Goal: Transaction & Acquisition: Purchase product/service

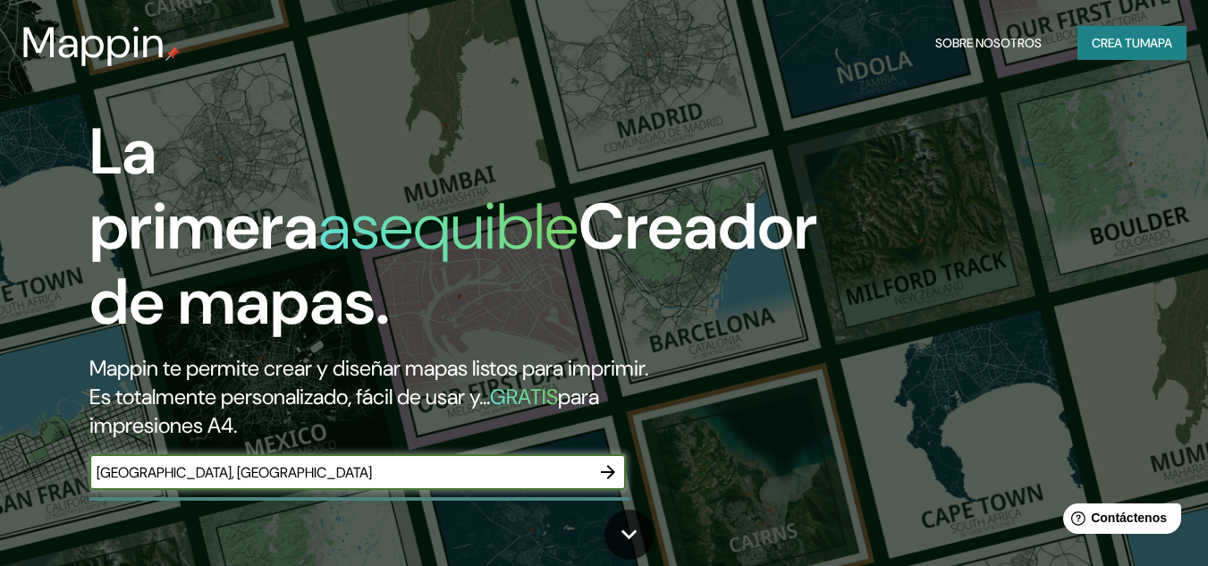
type input "[GEOGRAPHIC_DATA], [GEOGRAPHIC_DATA]"
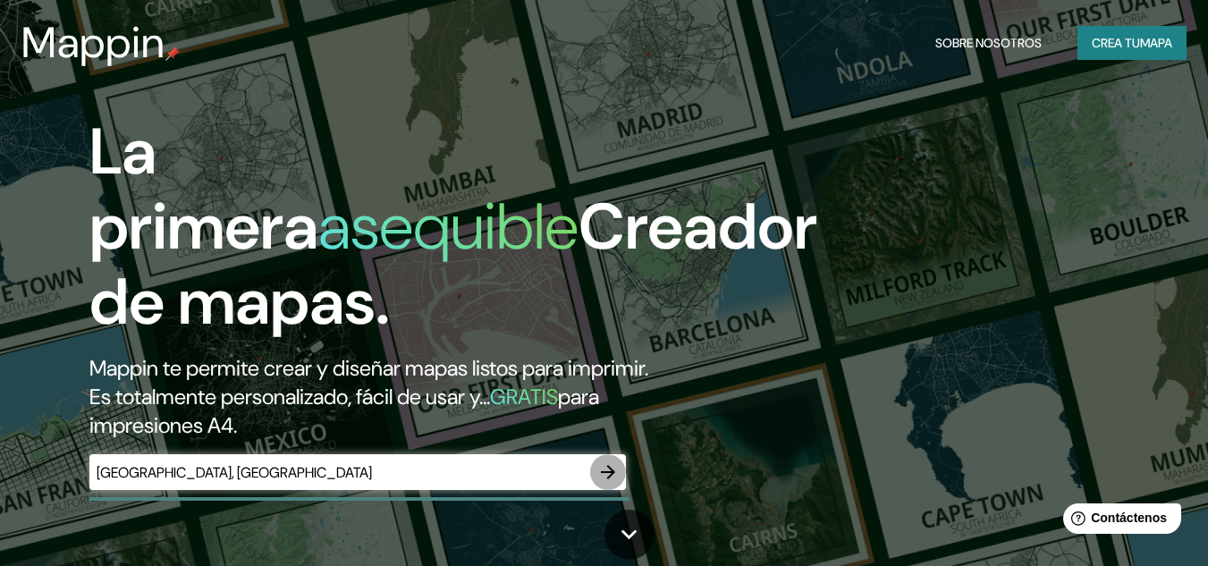
click at [607, 471] on icon "button" at bounding box center [608, 472] width 14 height 14
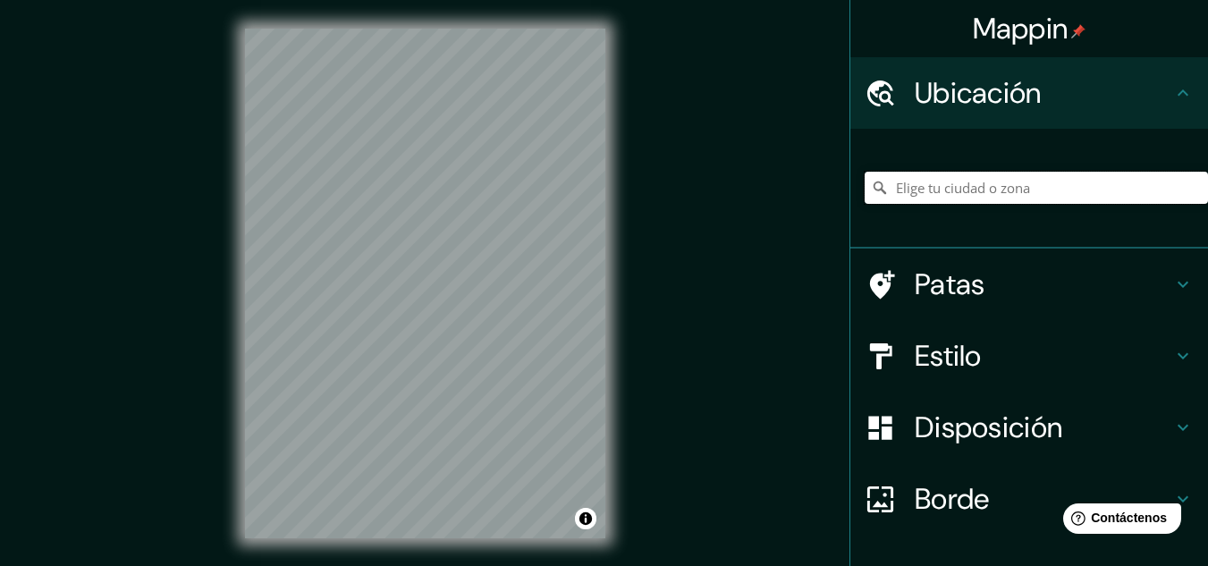
click at [916, 180] on input "Elige tu ciudad o zona" at bounding box center [1036, 188] width 343 height 32
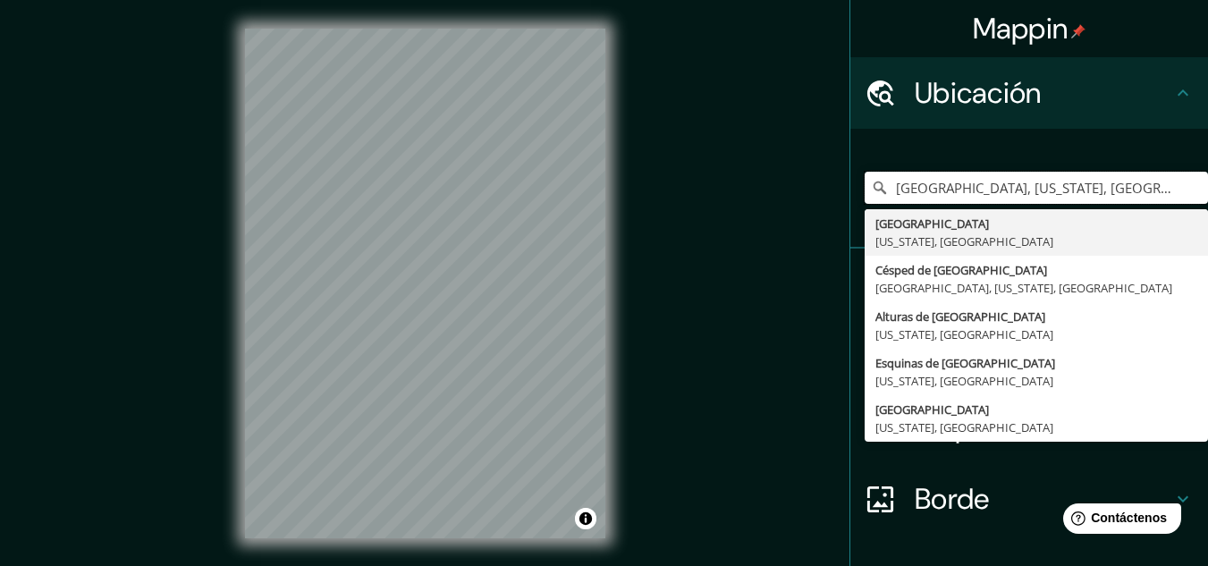
type input "[GEOGRAPHIC_DATA], [US_STATE], [GEOGRAPHIC_DATA]"
click at [1141, 173] on input "[GEOGRAPHIC_DATA], [US_STATE], [GEOGRAPHIC_DATA]" at bounding box center [1036, 188] width 343 height 32
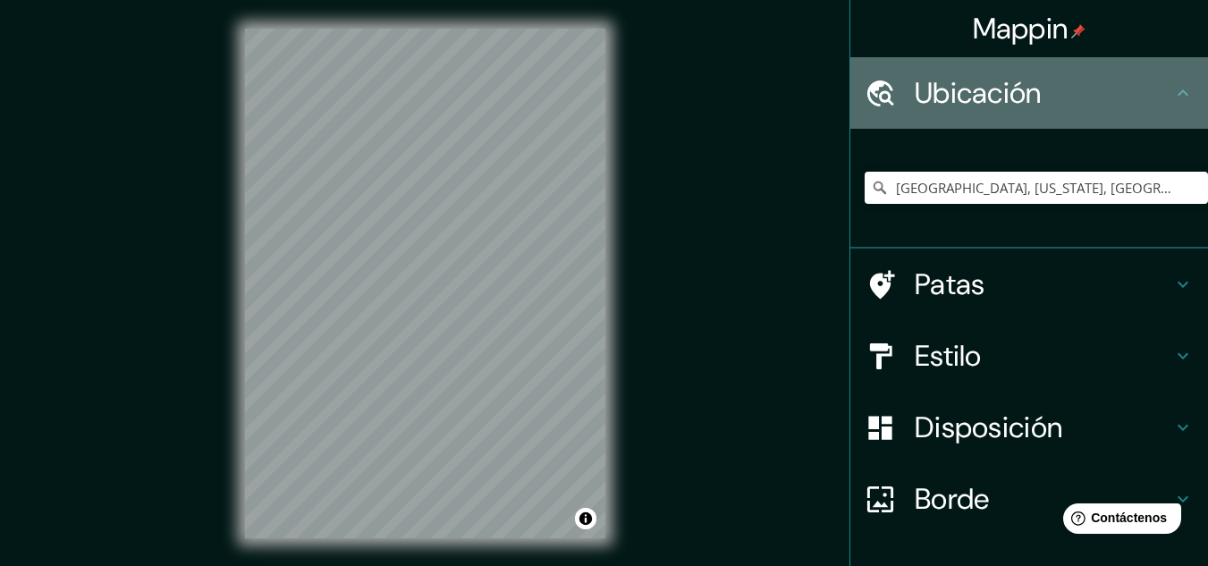
click at [1114, 122] on div "Ubicación" at bounding box center [1029, 93] width 358 height 72
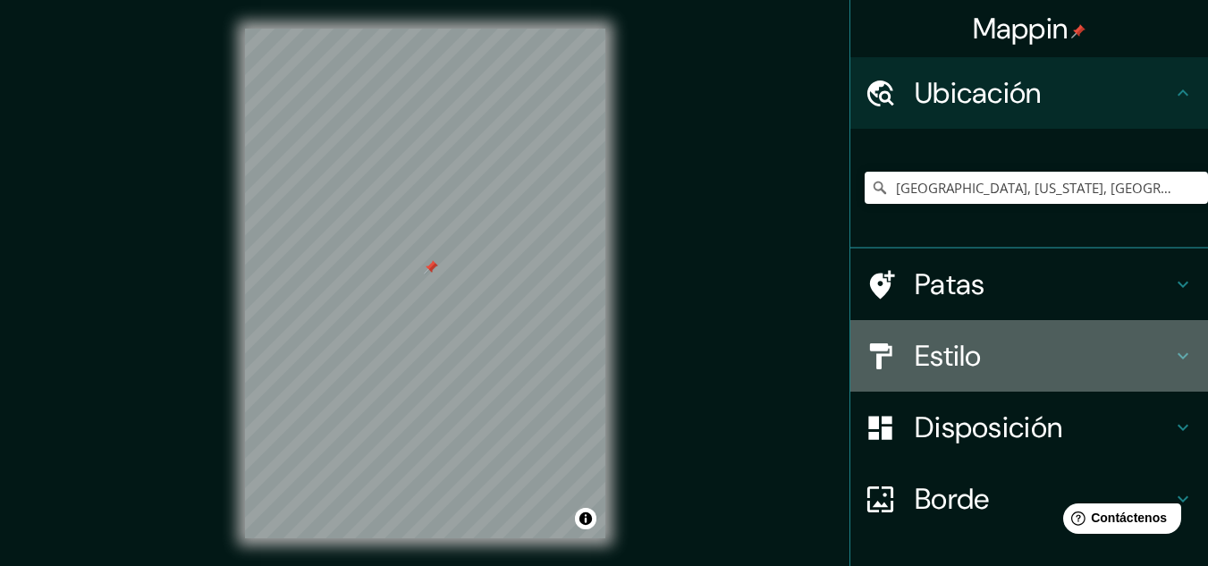
click at [892, 353] on div at bounding box center [890, 356] width 50 height 31
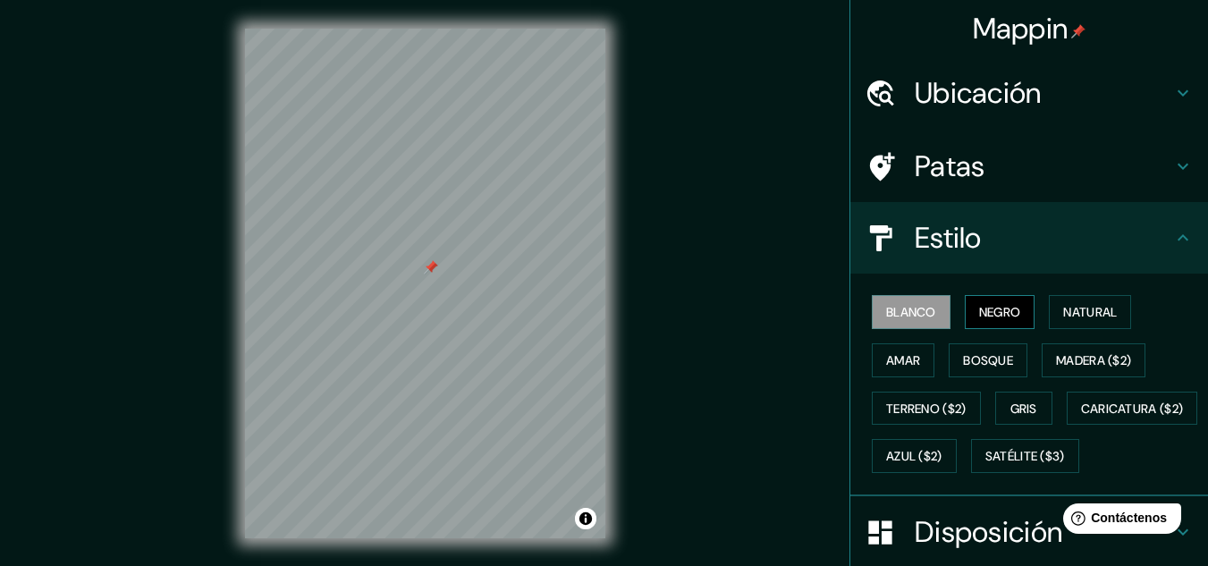
click at [982, 305] on font "Negro" at bounding box center [1000, 312] width 42 height 16
click at [1049, 303] on button "Natural" at bounding box center [1090, 312] width 82 height 34
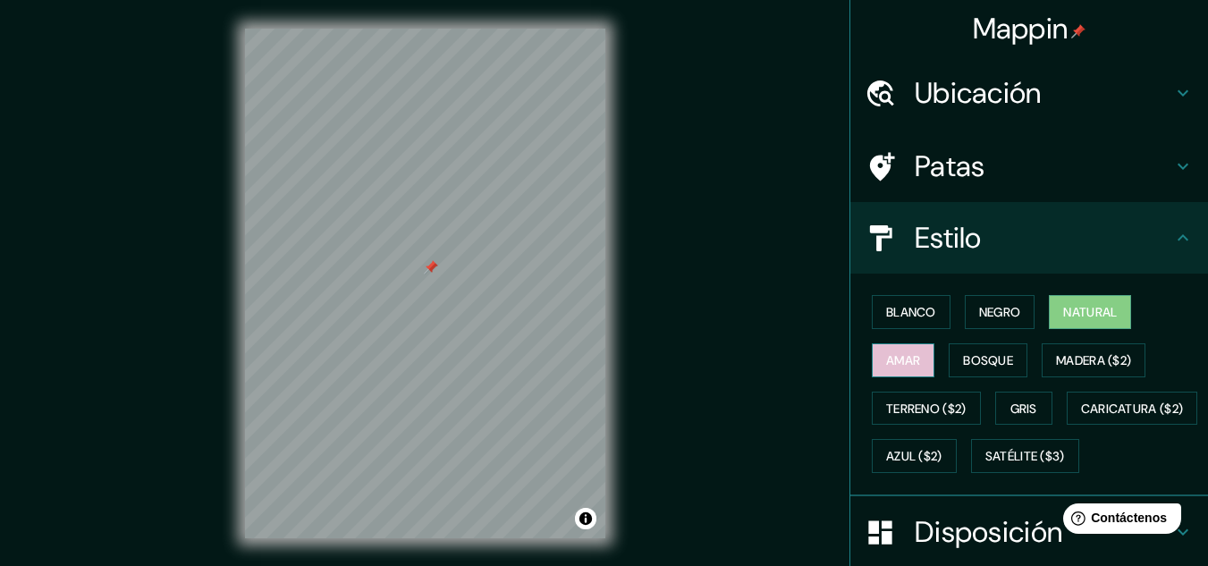
click at [887, 359] on font "Amar" at bounding box center [903, 360] width 34 height 16
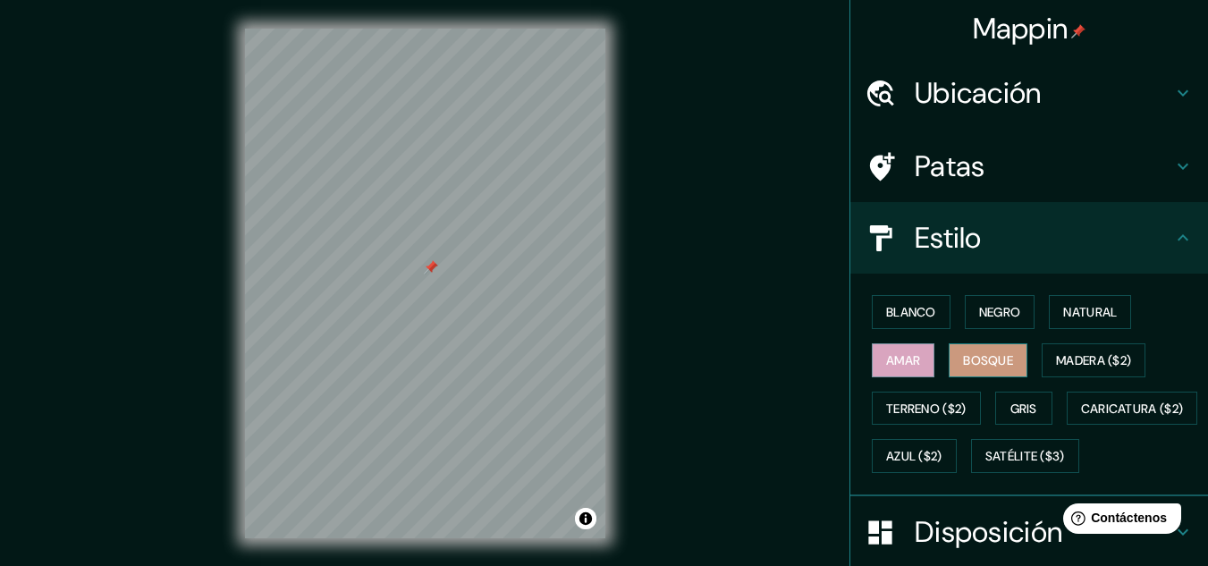
click at [1004, 361] on button "Bosque" at bounding box center [988, 360] width 79 height 34
click at [887, 367] on font "Amar" at bounding box center [903, 360] width 34 height 16
click at [897, 316] on font "Blanco" at bounding box center [911, 312] width 50 height 16
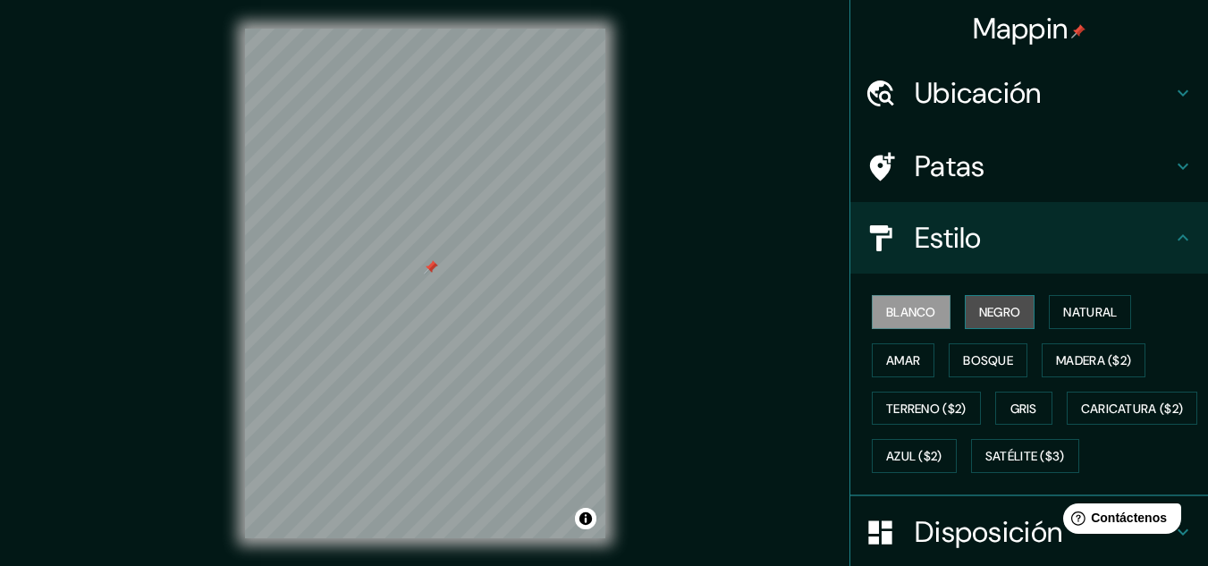
click at [997, 301] on font "Negro" at bounding box center [1000, 311] width 42 height 23
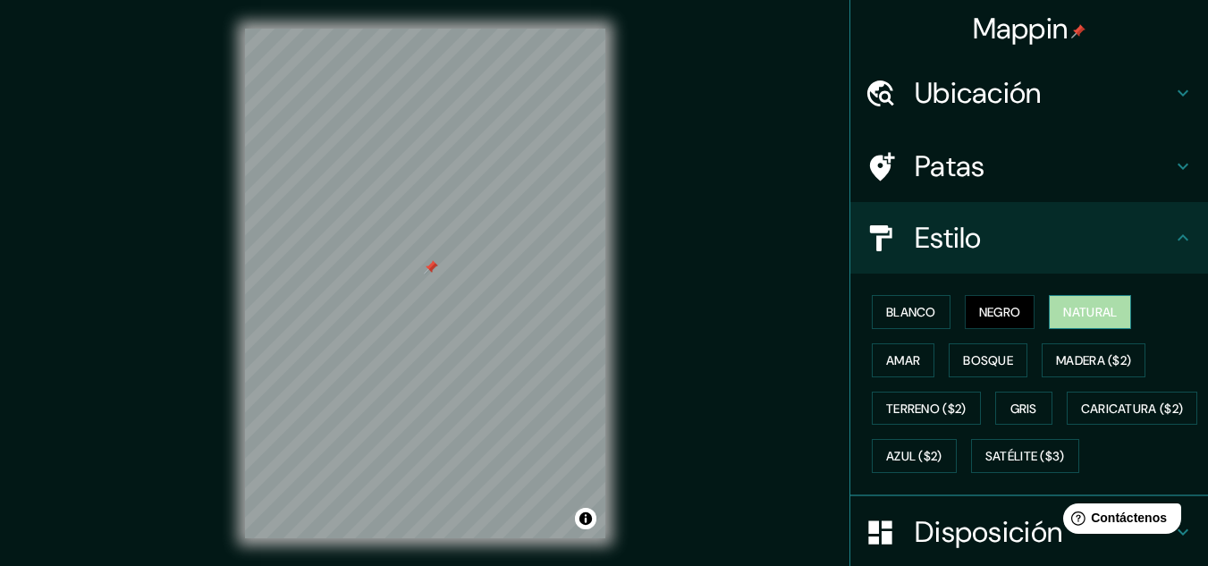
click at [1063, 308] on font "Natural" at bounding box center [1090, 312] width 54 height 16
click at [899, 363] on font "Amar" at bounding box center [903, 360] width 34 height 16
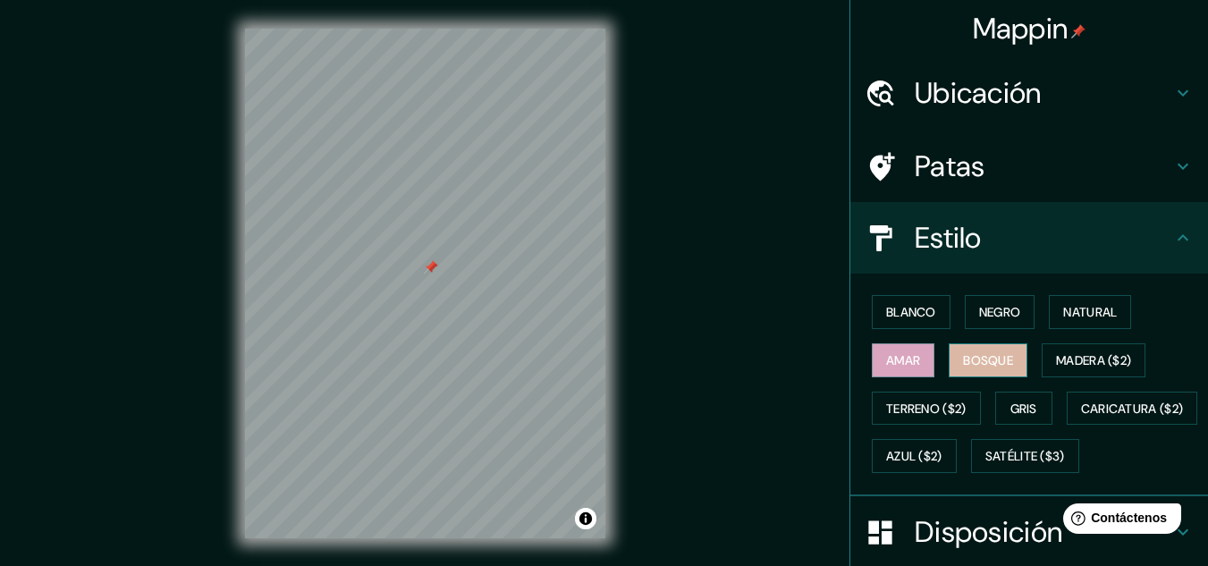
click at [963, 353] on font "Bosque" at bounding box center [988, 360] width 50 height 16
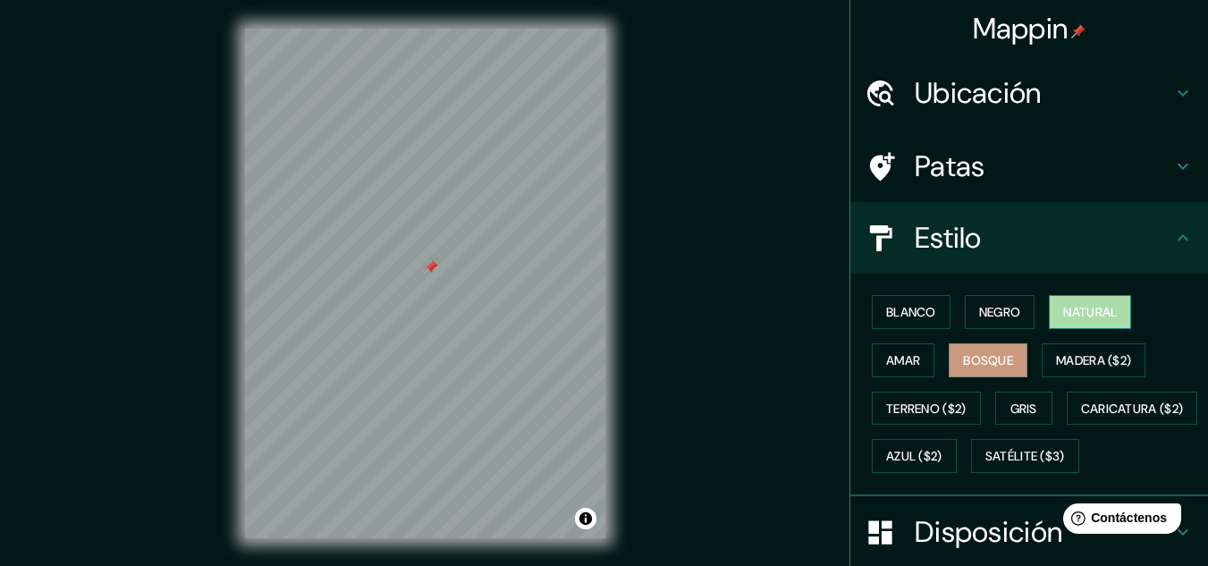
click at [1063, 313] on font "Natural" at bounding box center [1090, 312] width 54 height 16
click at [1007, 344] on button "Bosque" at bounding box center [988, 360] width 79 height 34
click at [909, 373] on button "Amar" at bounding box center [903, 360] width 63 height 34
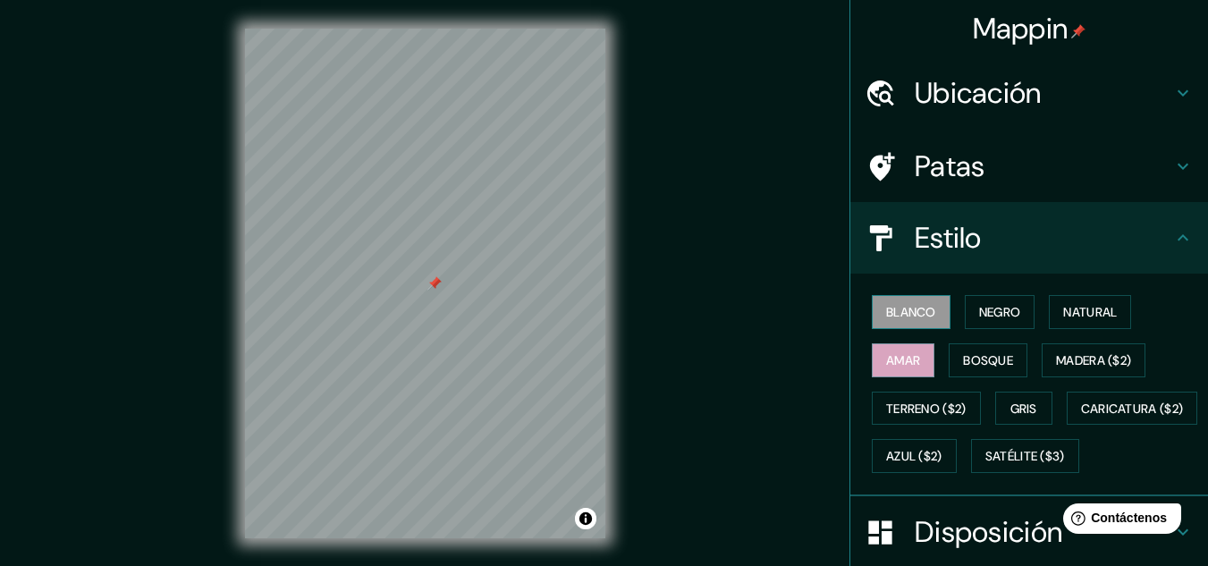
click at [910, 319] on font "Blanco" at bounding box center [911, 312] width 50 height 16
click at [990, 318] on font "Negro" at bounding box center [1000, 312] width 42 height 16
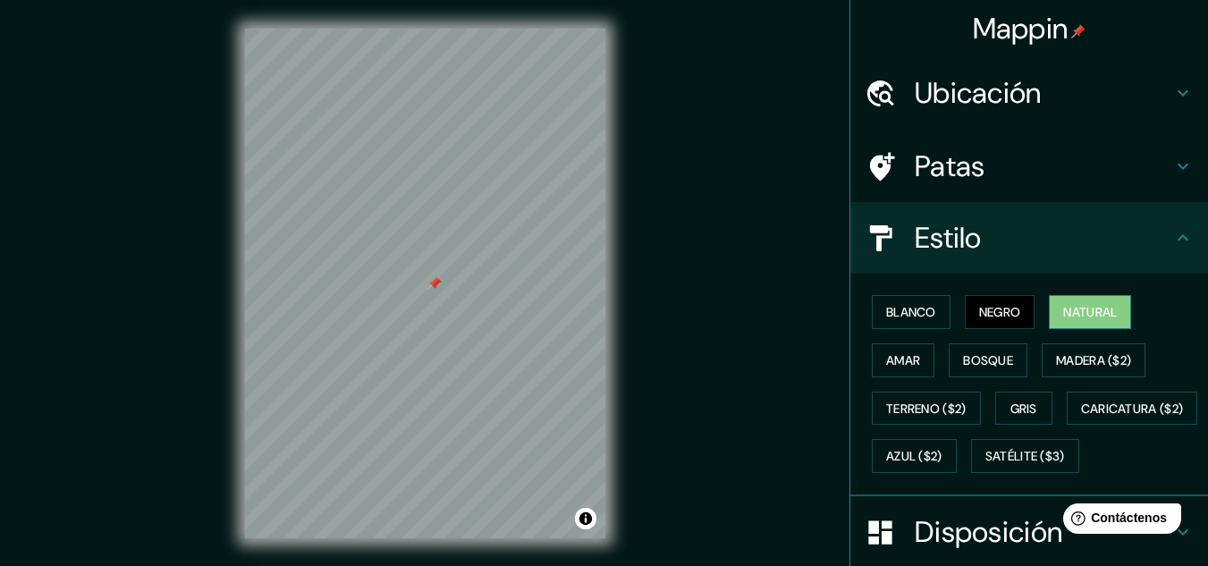
click at [1063, 301] on font "Natural" at bounding box center [1090, 311] width 54 height 23
click at [987, 356] on font "Bosque" at bounding box center [988, 360] width 50 height 16
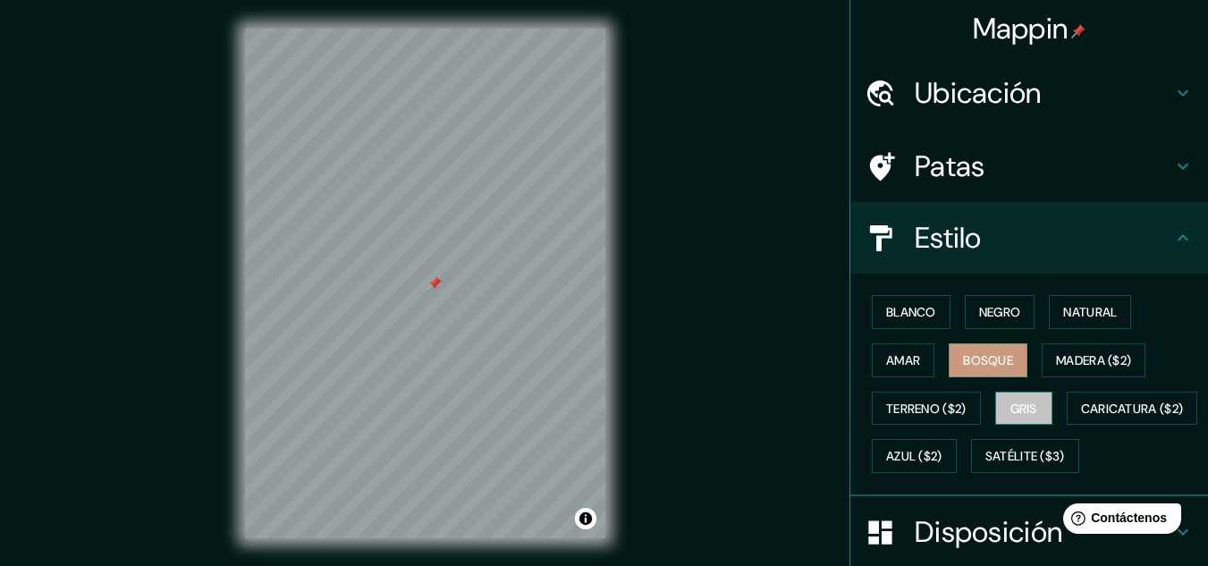
click at [1010, 418] on font "Gris" at bounding box center [1023, 408] width 27 height 23
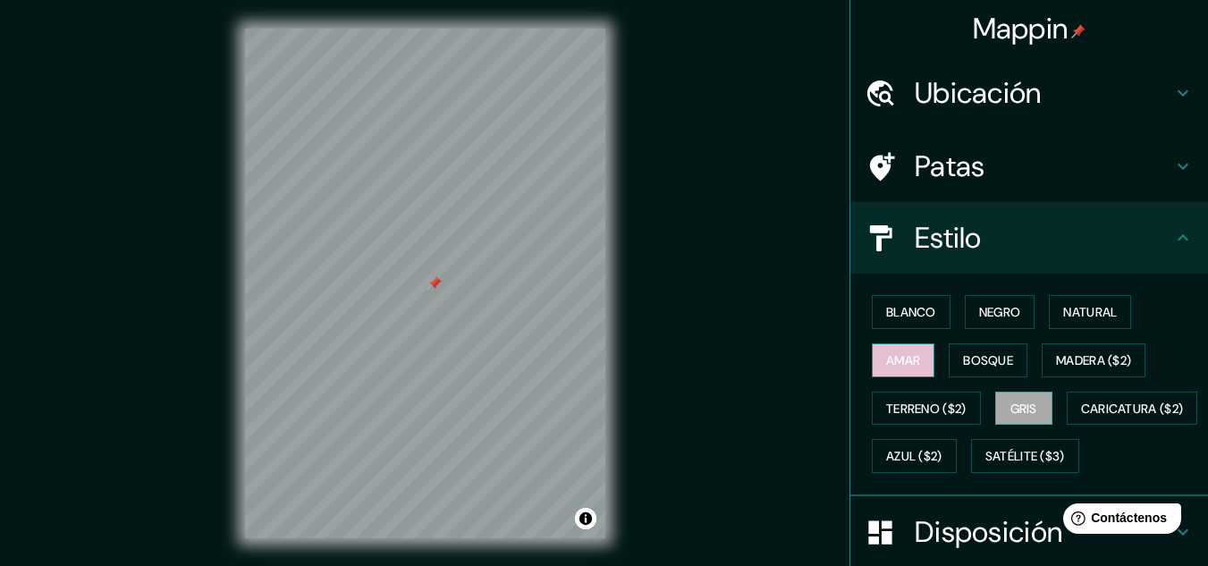
click at [902, 367] on font "Amar" at bounding box center [903, 360] width 34 height 16
click at [958, 376] on button "Bosque" at bounding box center [988, 360] width 79 height 34
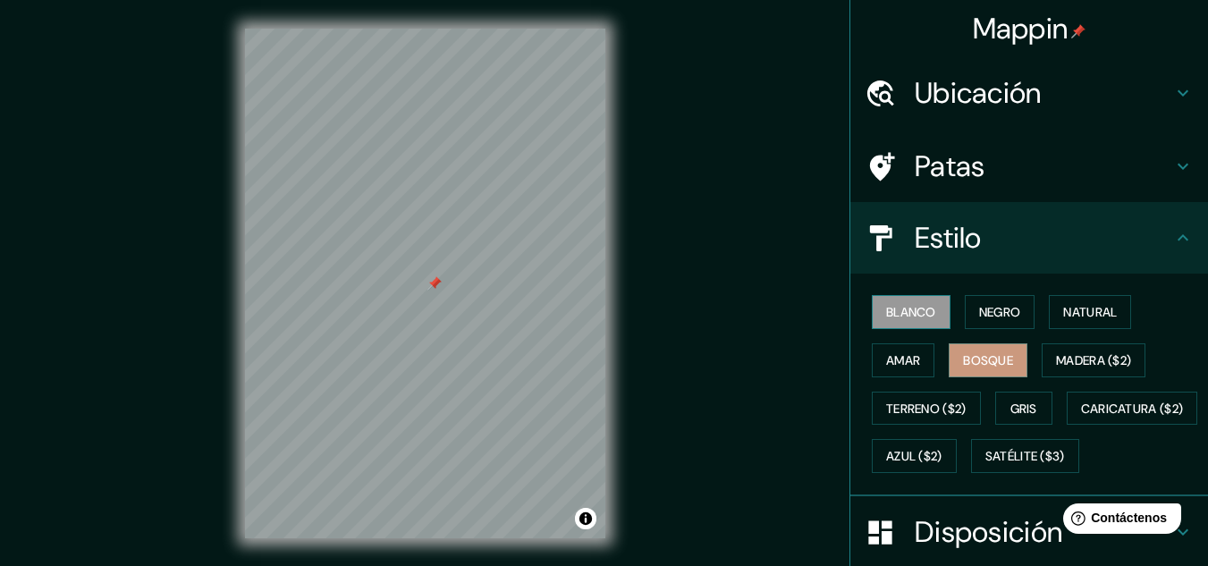
click at [910, 324] on button "Blanco" at bounding box center [911, 312] width 79 height 34
click at [942, 462] on font "Azul ($2)" at bounding box center [914, 457] width 56 height 16
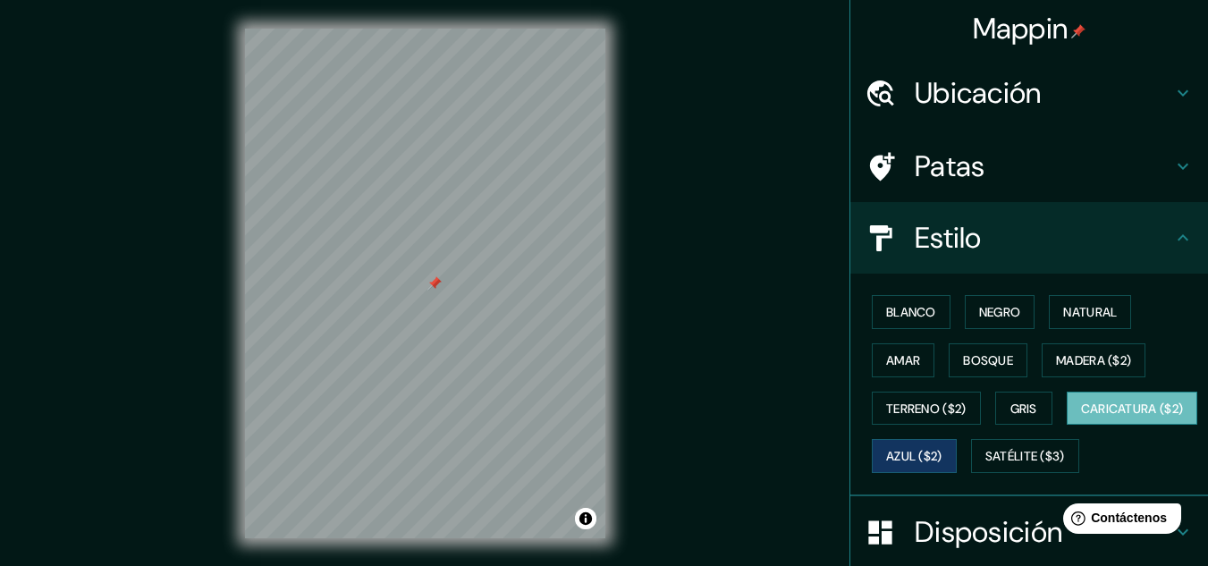
click at [1067, 426] on button "Caricatura ($2)" at bounding box center [1132, 409] width 131 height 34
click at [985, 465] on font "Satélite ($3)" at bounding box center [1025, 457] width 80 height 16
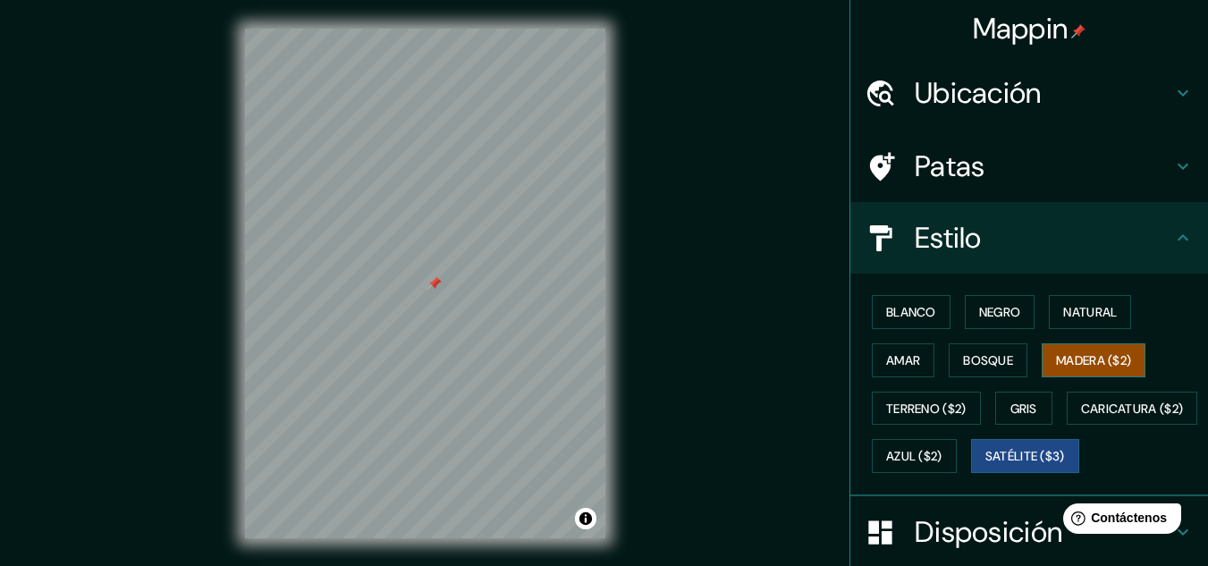
click at [1097, 358] on font "Madera ($2)" at bounding box center [1093, 360] width 75 height 16
click at [1012, 97] on font "Ubicación" at bounding box center [978, 93] width 127 height 38
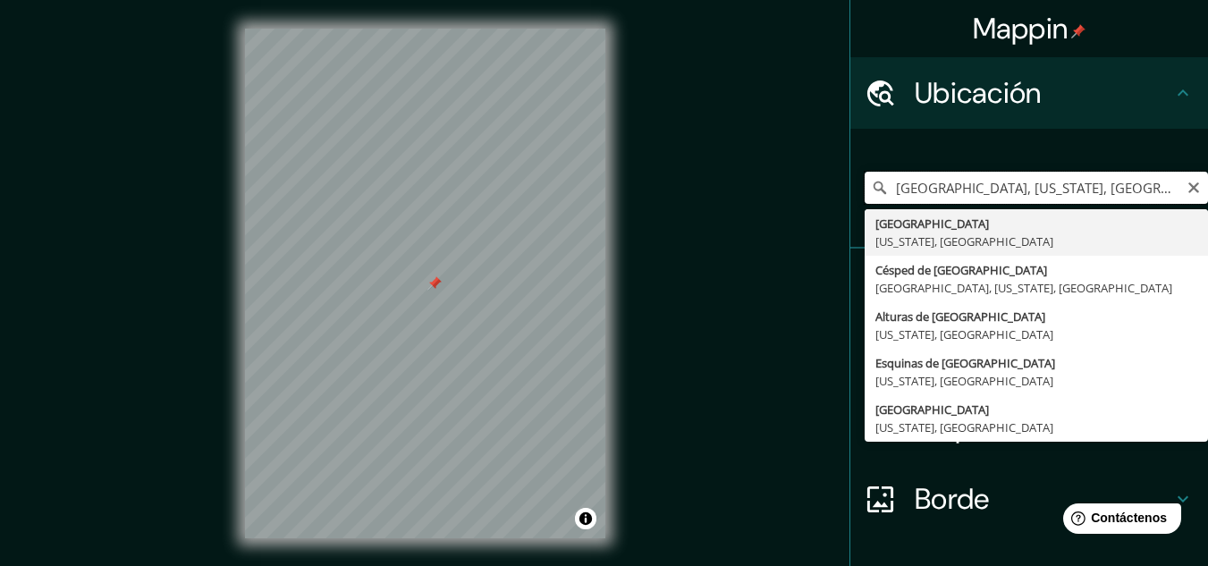
click at [1015, 193] on input "[GEOGRAPHIC_DATA], [US_STATE], [GEOGRAPHIC_DATA]" at bounding box center [1036, 188] width 343 height 32
click at [1187, 194] on icon "Claro" at bounding box center [1194, 188] width 14 height 14
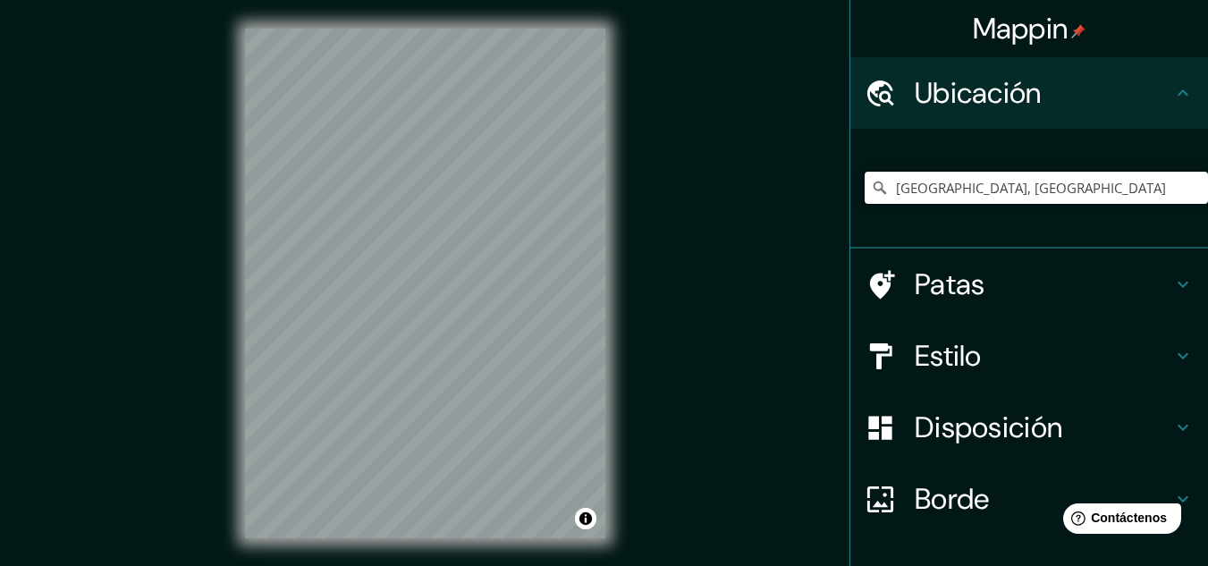
type input "[GEOGRAPHIC_DATA], [GEOGRAPHIC_DATA]"
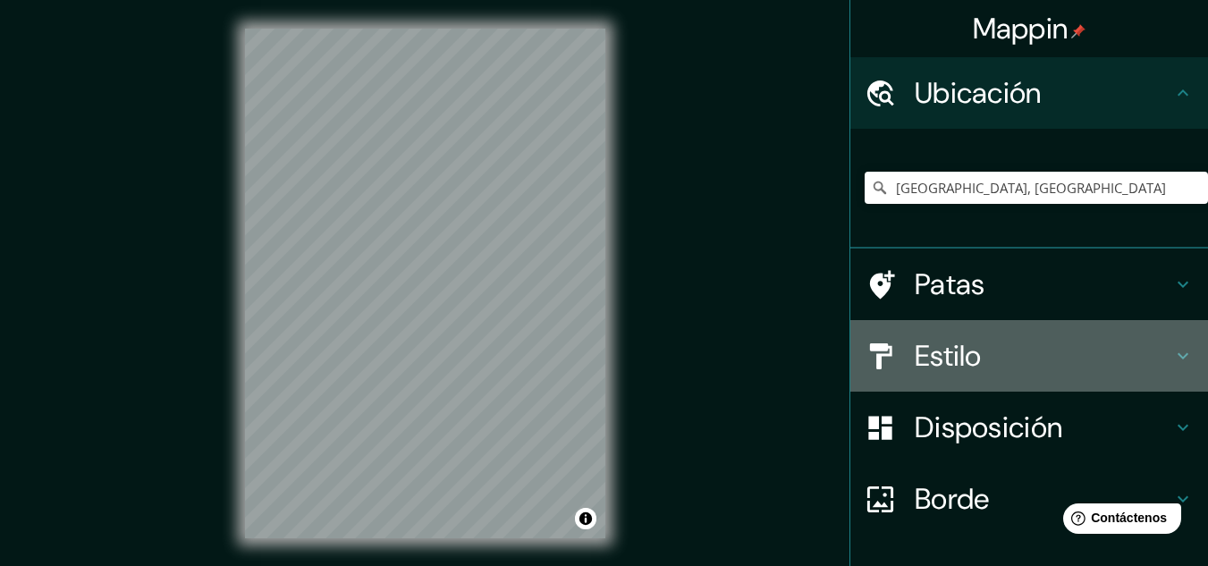
click at [1028, 340] on h4 "Estilo" at bounding box center [1044, 356] width 258 height 36
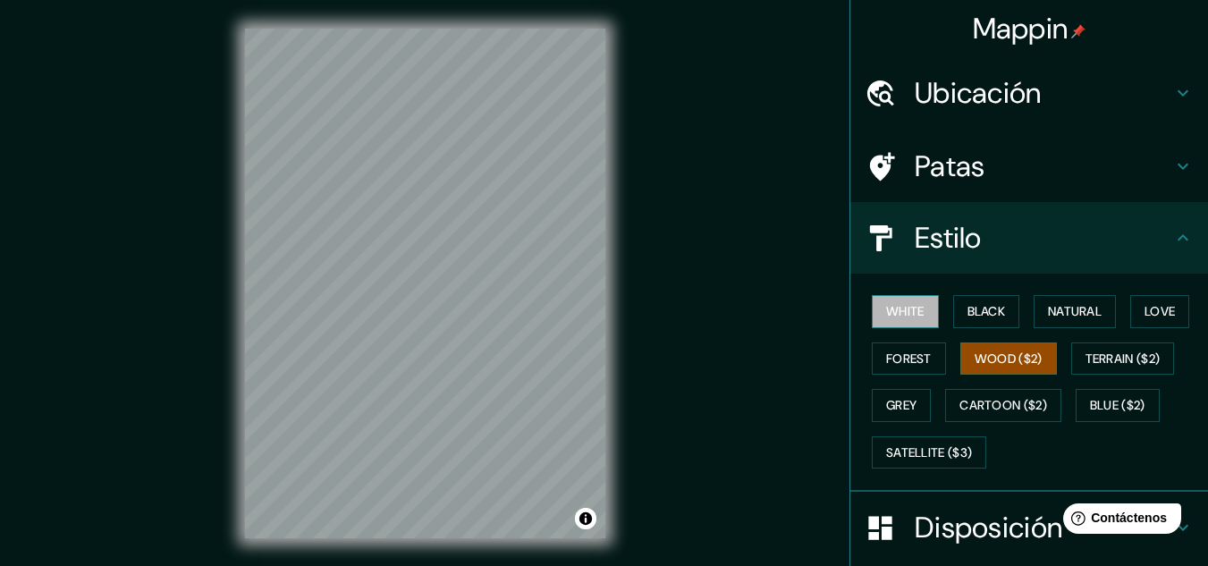
click at [904, 312] on button "White" at bounding box center [905, 311] width 67 height 33
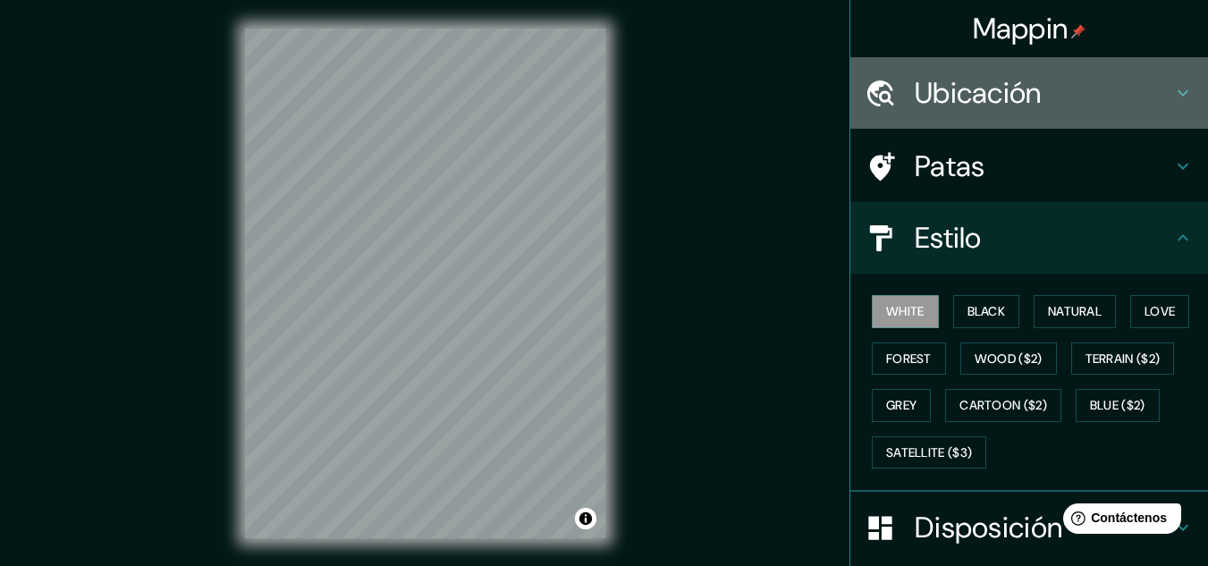
click at [1089, 84] on h4 "Ubicación" at bounding box center [1044, 93] width 258 height 36
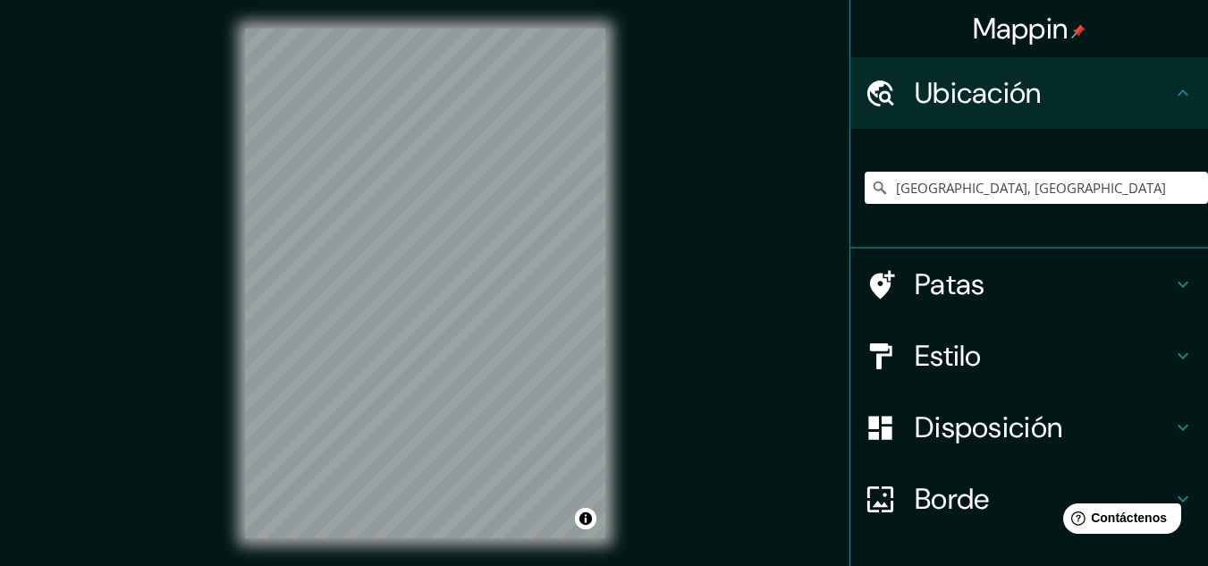
click at [1000, 206] on div "[GEOGRAPHIC_DATA], [GEOGRAPHIC_DATA] [GEOGRAPHIC_DATA] [GEOGRAPHIC_DATA] [GEOGR…" at bounding box center [1036, 187] width 343 height 89
click at [1018, 191] on input "[GEOGRAPHIC_DATA], [GEOGRAPHIC_DATA]" at bounding box center [1036, 188] width 343 height 32
click at [1019, 172] on input "[GEOGRAPHIC_DATA], [GEOGRAPHIC_DATA]" at bounding box center [1036, 188] width 343 height 32
click at [1069, 191] on input "[GEOGRAPHIC_DATA], [GEOGRAPHIC_DATA]" at bounding box center [1036, 188] width 343 height 32
